Goal: Task Accomplishment & Management: Manage account settings

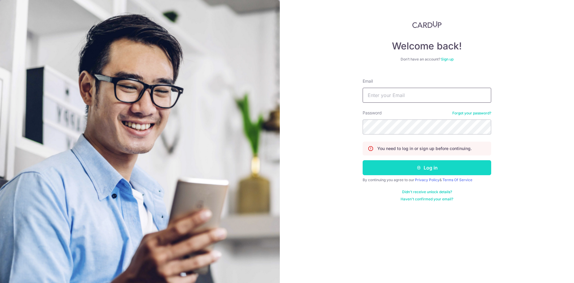
type input "[EMAIL_ADDRESS][DOMAIN_NAME]"
click at [401, 166] on button "Log in" at bounding box center [427, 167] width 129 height 15
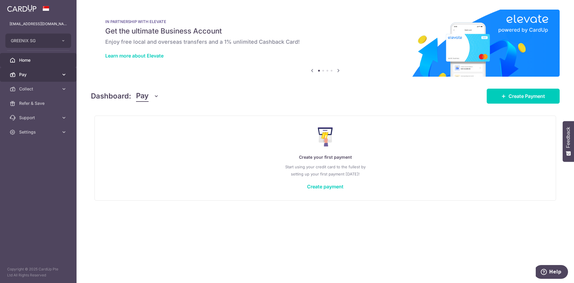
click at [29, 74] on span "Pay" at bounding box center [38, 74] width 39 height 6
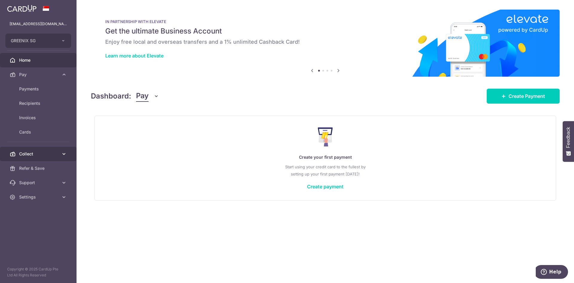
click at [35, 156] on span "Collect" at bounding box center [38, 154] width 39 height 6
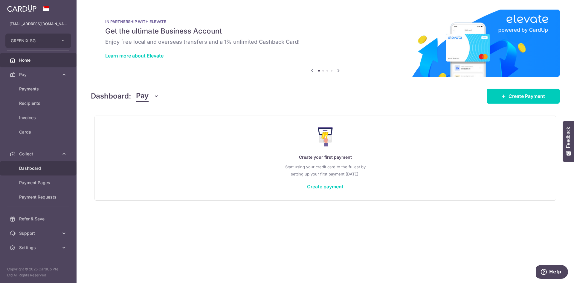
click at [36, 166] on span "Dashboard" at bounding box center [38, 168] width 39 height 6
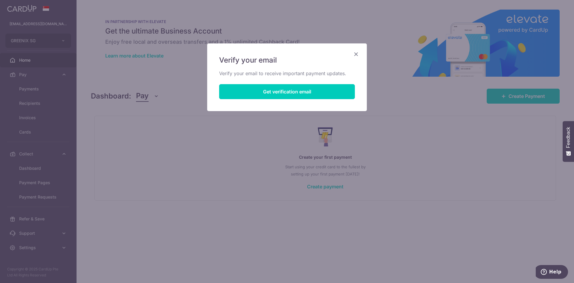
click at [352, 53] on div "Verify your email Verify your email to receive important payment updates. Get v…" at bounding box center [287, 77] width 160 height 68
click at [356, 54] on icon "Close" at bounding box center [356, 53] width 7 height 7
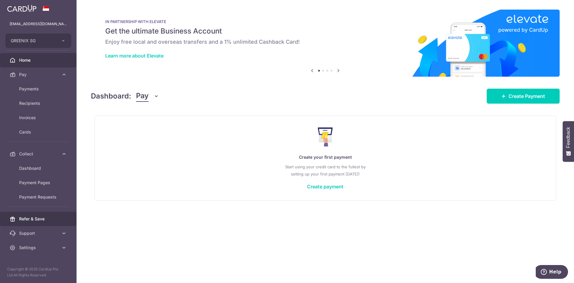
click at [40, 218] on span "Refer & Save" at bounding box center [38, 219] width 39 height 6
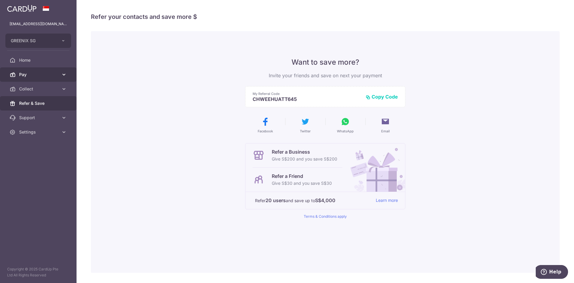
click at [33, 69] on link "Pay" at bounding box center [38, 74] width 77 height 14
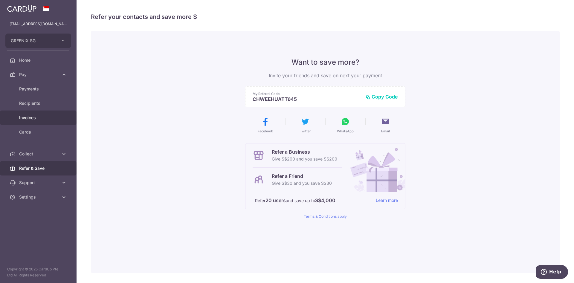
click at [36, 115] on span "Invoices" at bounding box center [38, 118] width 39 height 6
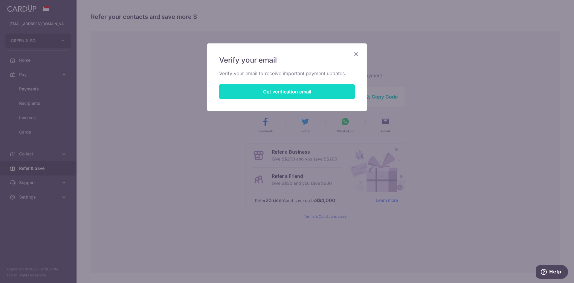
click at [262, 90] on button "Get verification email" at bounding box center [287, 91] width 136 height 15
